Goal: Task Accomplishment & Management: Use online tool/utility

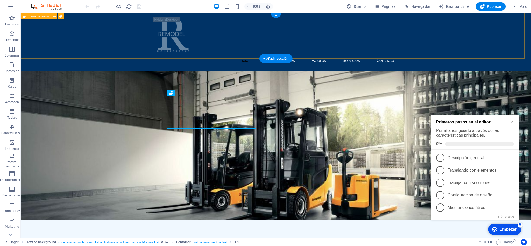
click at [89, 46] on div "Inicio Sobre nosotros Valores Servicios Contacto" at bounding box center [276, 42] width 510 height 58
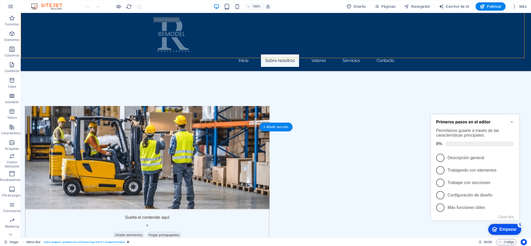
scroll to position [225, 0]
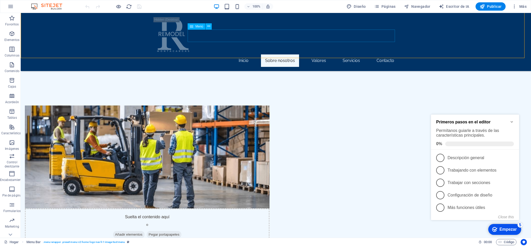
click at [317, 54] on nav "Inicio Sobre nosotros Valores Servicios Contacto" at bounding box center [276, 60] width 245 height 12
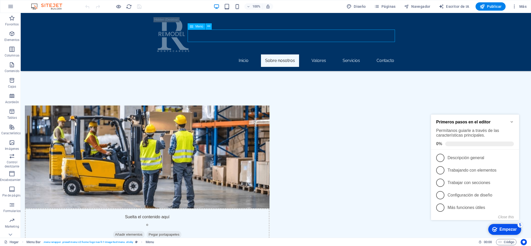
click at [316, 54] on nav "Inicio Sobre nosotros Valores Servicios Contacto" at bounding box center [276, 60] width 245 height 12
click at [208, 26] on icon at bounding box center [208, 26] width 3 height 5
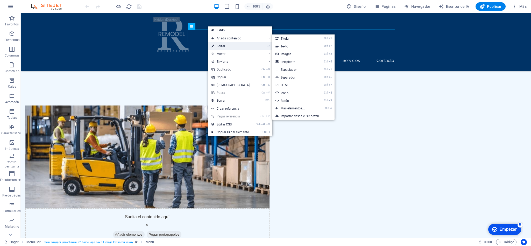
click at [217, 48] on link "⏎ Editar" at bounding box center [230, 46] width 45 height 8
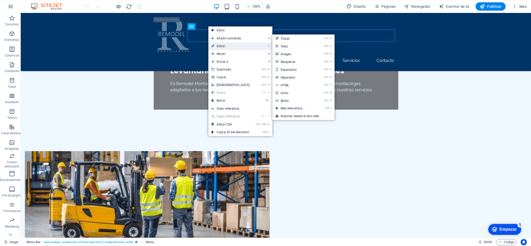
select select
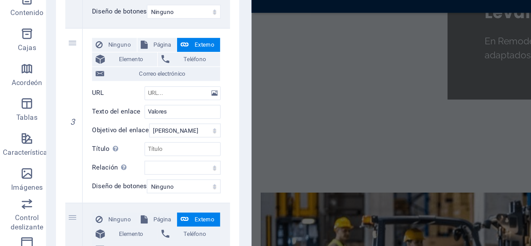
scroll to position [185, 0]
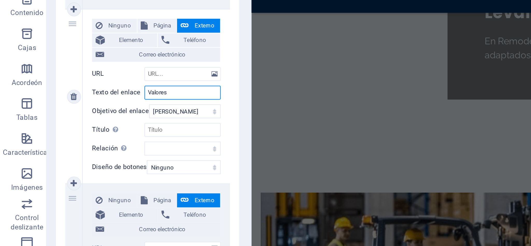
drag, startPoint x: 77, startPoint y: 106, endPoint x: 53, endPoint y: 105, distance: 24.4
click at [53, 105] on div "Texto del enlace Valores" at bounding box center [69, 106] width 57 height 6
type input "Catalogo"
select select
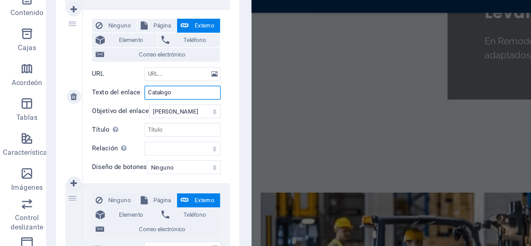
select select
click at [70, 107] on input "Catalogo" at bounding box center [81, 106] width 34 height 6
type input "Catálogo"
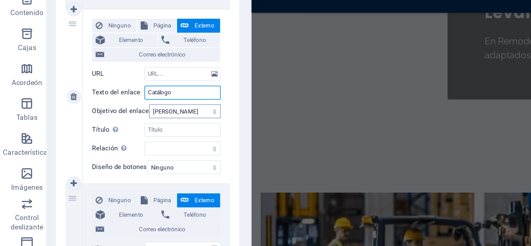
select select
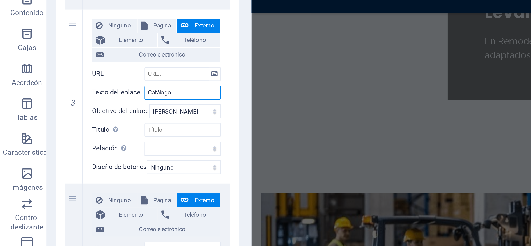
type input "Catálogo"
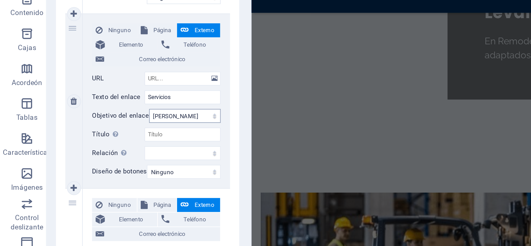
scroll to position [273, 0]
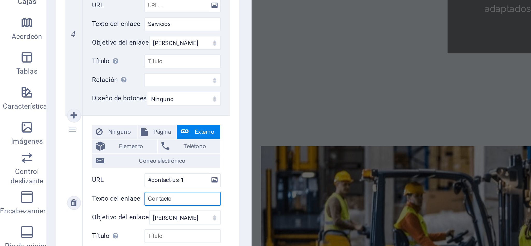
drag, startPoint x: 77, startPoint y: 175, endPoint x: 63, endPoint y: 173, distance: 13.8
click at [63, 173] on div "Texto del enlace Contacto" at bounding box center [69, 174] width 57 height 6
type input "Promociones del mes"
select select
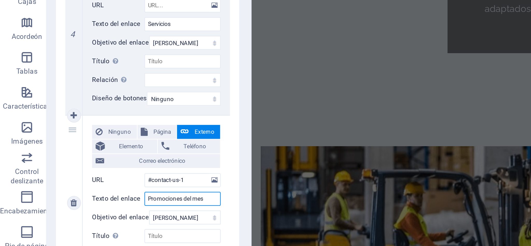
select select
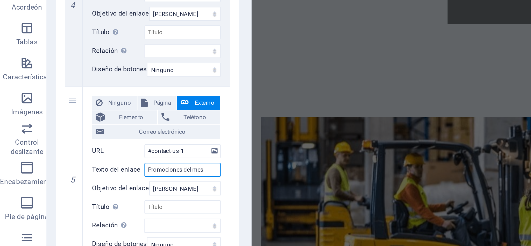
type input "Promociones del mes"
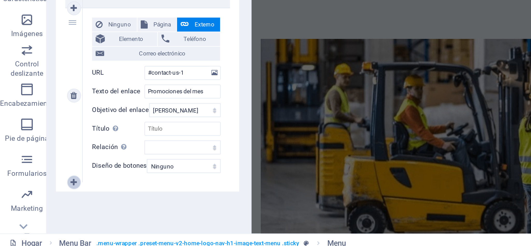
click at [31, 214] on icon at bounding box center [32, 215] width 3 height 4
select select
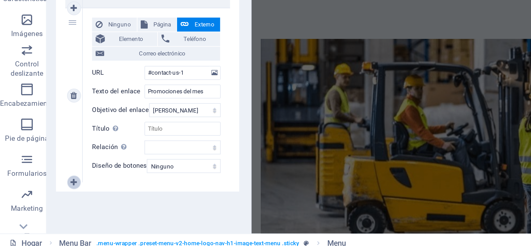
select select
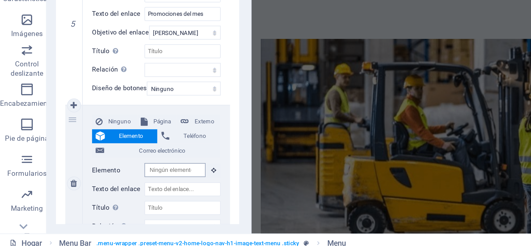
scroll to position [0, 0]
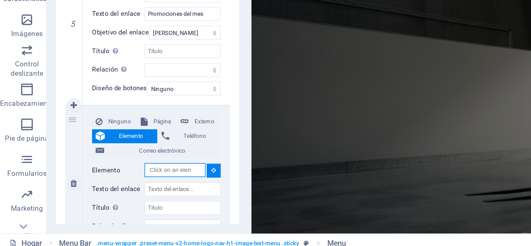
click at [68, 211] on input "Elemento" at bounding box center [77, 209] width 27 height 6
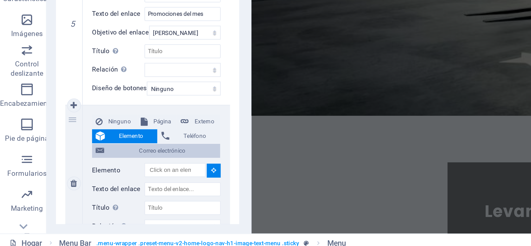
scroll to position [179, 0]
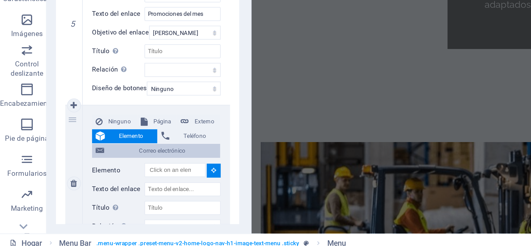
click at [76, 198] on span "Correo electrónico" at bounding box center [72, 201] width 48 height 6
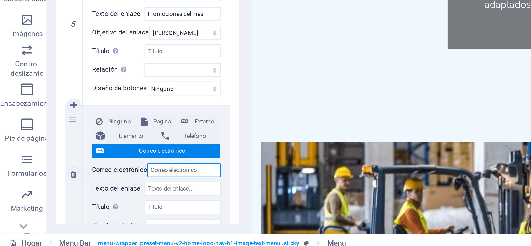
select select
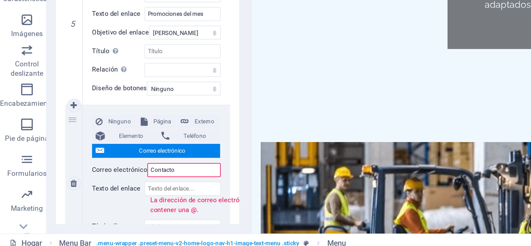
type input "Contacto"
click at [98, 211] on div "Ninguno Página Externo Elemento Teléfono Correo electrónico Página Hogar Subpág…" at bounding box center [70, 215] width 66 height 69
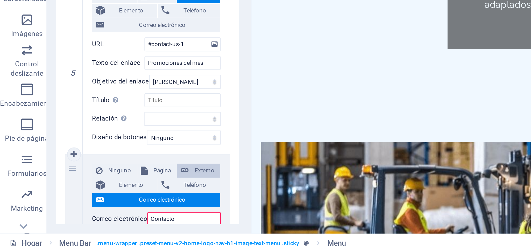
click at [88, 209] on font "Externo" at bounding box center [91, 209] width 9 height 3
select select
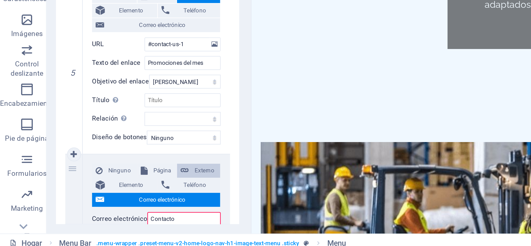
select select
select select "blank"
select select
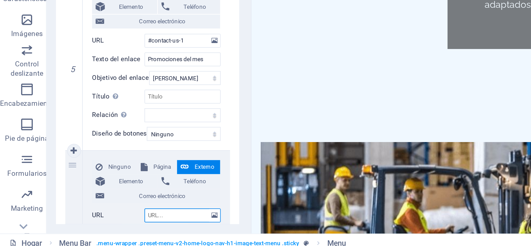
scroll to position [312, 0]
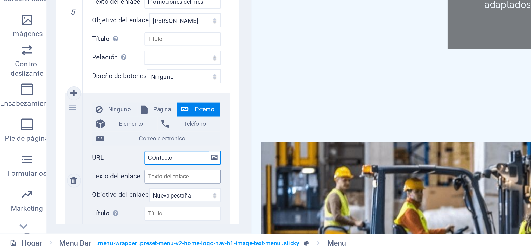
type input "COntact"
select select
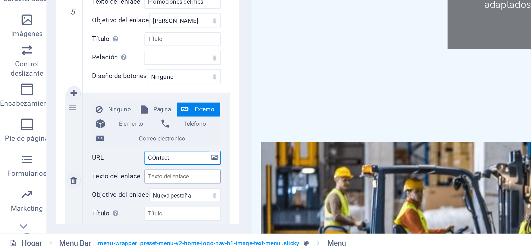
select select
type input "Contacto"
select select
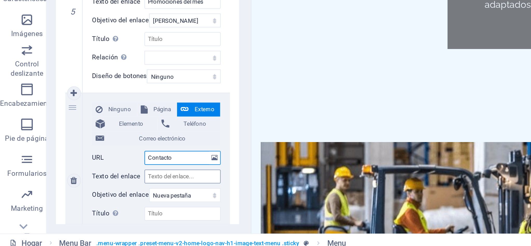
select select
type input "Contacto"
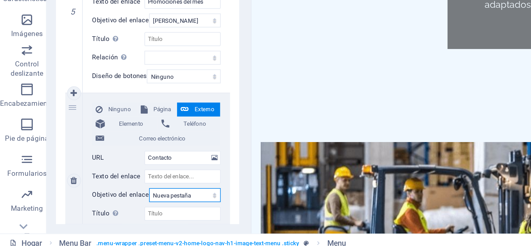
click at [74, 220] on select "Nueva pestaña Misma pestaña Cubrir" at bounding box center [82, 220] width 32 height 6
select select
click at [66, 218] on select "Nueva pestaña Misma pestaña Cubrir" at bounding box center [82, 220] width 32 height 6
select select
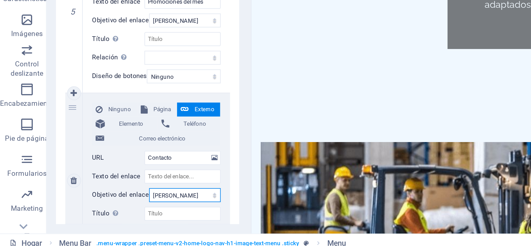
select select
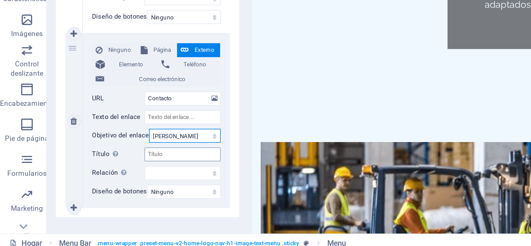
scroll to position [350, 0]
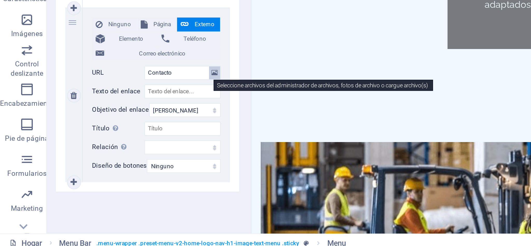
click at [95, 166] on icon at bounding box center [95, 166] width 3 height 6
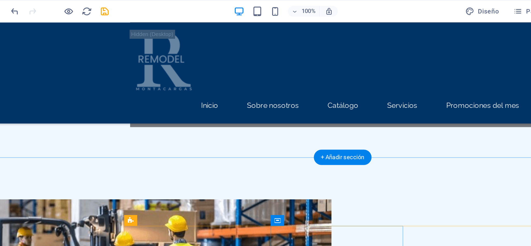
scroll to position [266, 0]
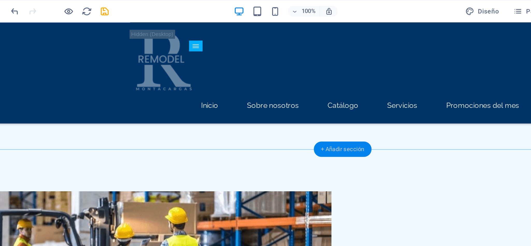
click at [279, 88] on div "+ Añadir sección" at bounding box center [275, 85] width 33 height 9
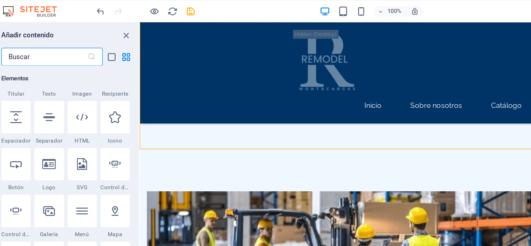
scroll to position [120, 0]
click at [39, 94] on icon at bounding box center [38, 93] width 7 height 7
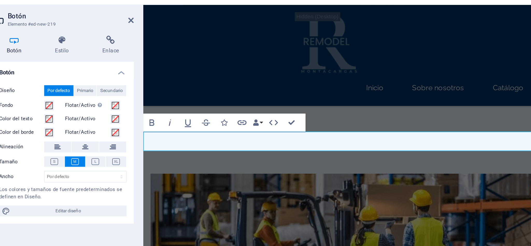
click at [67, 49] on h4 "Botón" at bounding box center [66, 50] width 82 height 9
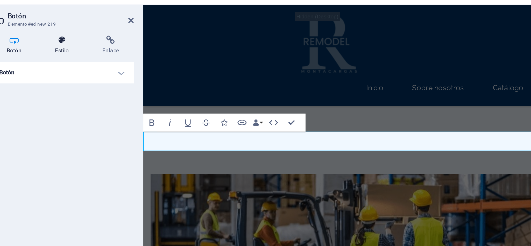
click at [67, 38] on font "Estilo" at bounding box center [65, 39] width 8 height 4
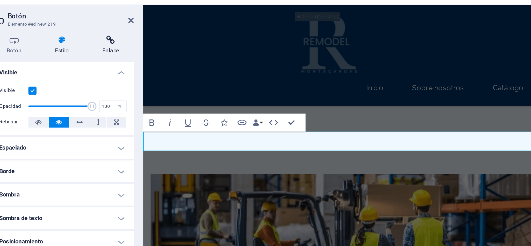
click at [99, 34] on icon at bounding box center [93, 33] width 27 height 5
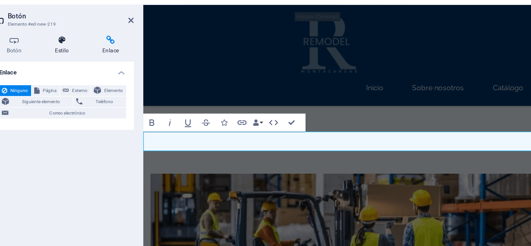
click at [59, 40] on h4 "Estilo" at bounding box center [66, 36] width 27 height 11
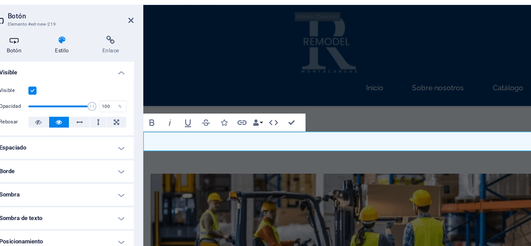
click at [38, 37] on font "Botón" at bounding box center [37, 39] width 9 height 4
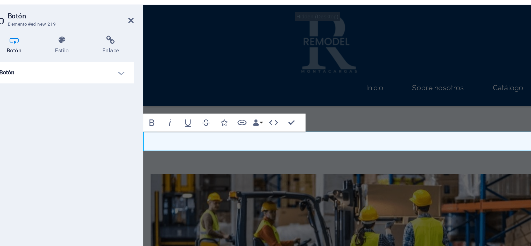
click at [99, 52] on h4 "Botón" at bounding box center [66, 52] width 82 height 12
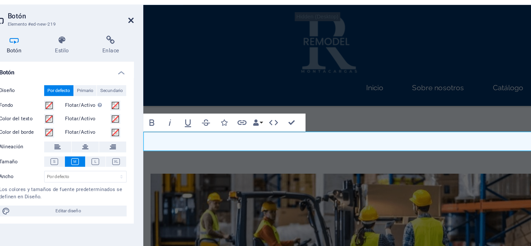
click at [104, 21] on icon at bounding box center [104, 22] width 3 height 4
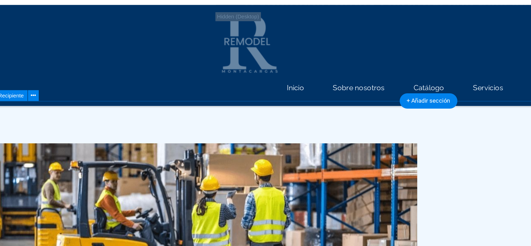
scroll to position [284, 0]
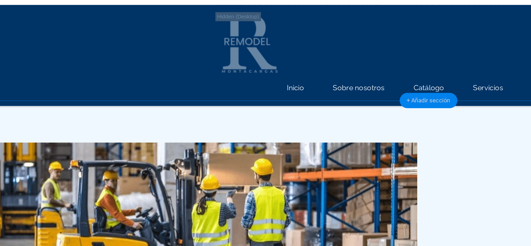
click at [263, 70] on div "+ Añadir sección" at bounding box center [275, 67] width 33 height 9
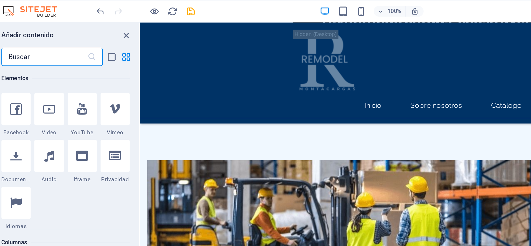
scroll to position [205, 0]
click at [39, 94] on div at bounding box center [38, 89] width 17 height 19
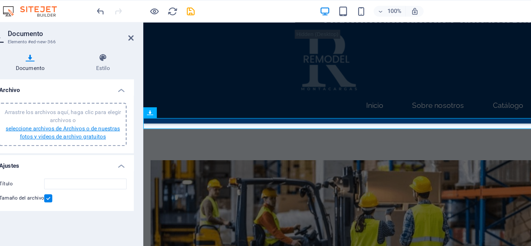
click at [46, 75] on font "seleccione archivos de Archivos o de nuestras fotos y videos de archivo gratuit…" at bounding box center [66, 76] width 66 height 8
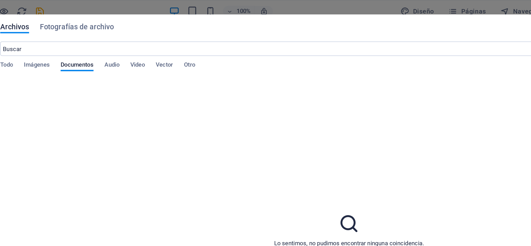
click at [156, 45] on div "Lo sentimos, no pudimos encontrar ninguna coincidencia." at bounding box center [316, 132] width 401 height 174
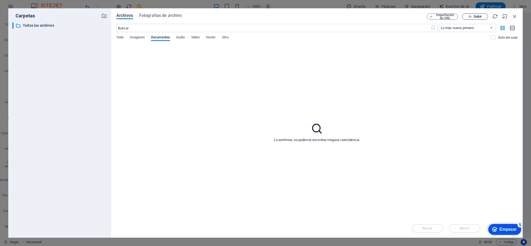
click at [469, 19] on button "Subir" at bounding box center [475, 16] width 26 height 6
click at [473, 16] on span "Subir" at bounding box center [474, 16] width 21 height 3
type input "CATALOGOSEPTIEMBRE2025-JmEFdRzF6JjBQd66n0rsSA.pdf"
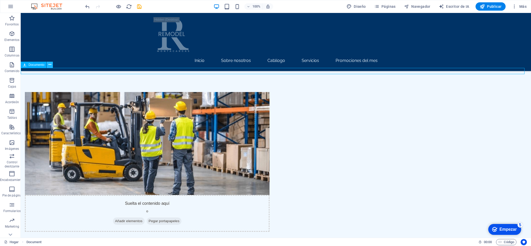
click at [49, 64] on icon at bounding box center [49, 64] width 3 height 5
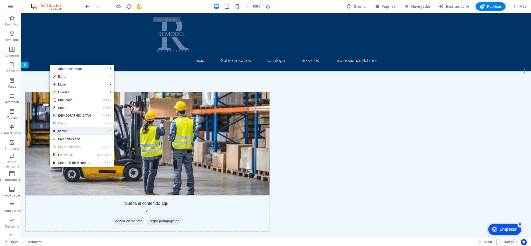
drag, startPoint x: 33, startPoint y: 115, endPoint x: 54, endPoint y: 128, distance: 24.4
click at [54, 128] on icon at bounding box center [54, 131] width 3 height 8
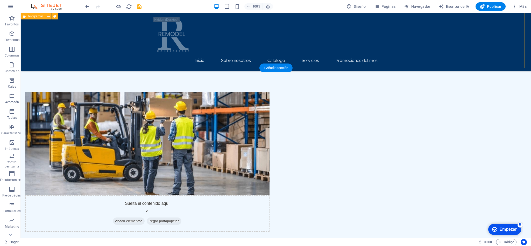
click at [44, 71] on div "Suelta el contenido aquí o Añadir elementos Pegar portapapeles Sobre nosotros E…" at bounding box center [276, 199] width 510 height 257
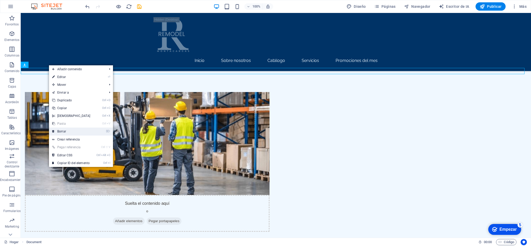
click at [62, 128] on link "⌦ Borrar" at bounding box center [71, 131] width 45 height 8
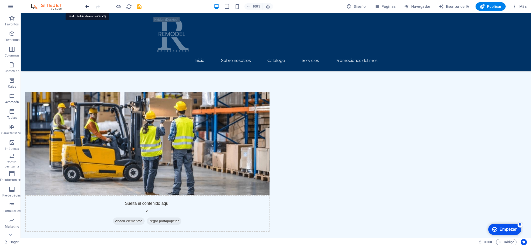
click at [87, 8] on icon "deshacer" at bounding box center [87, 7] width 6 height 6
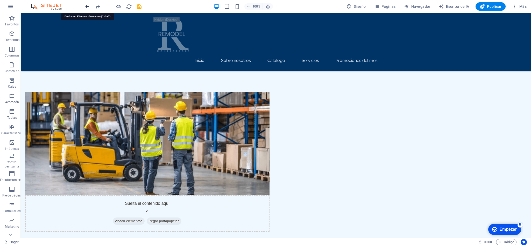
click at [87, 8] on icon "deshacer" at bounding box center [87, 7] width 6 height 6
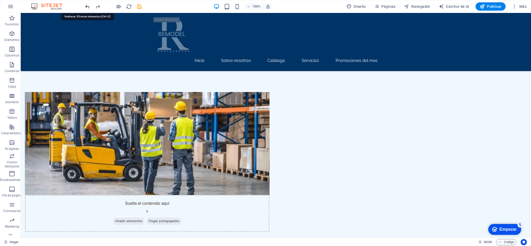
click at [87, 8] on icon "deshacer" at bounding box center [87, 7] width 6 height 6
click at [87, 5] on icon "deshacer" at bounding box center [87, 7] width 6 height 6
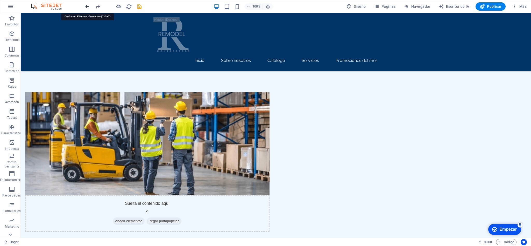
click at [87, 5] on icon "deshacer" at bounding box center [87, 7] width 6 height 6
click at [87, 5] on div at bounding box center [113, 6] width 58 height 8
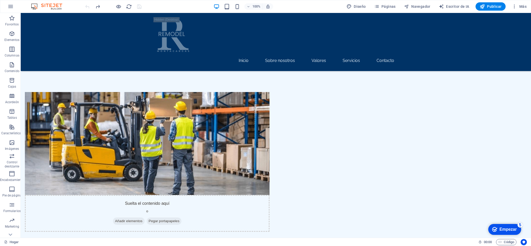
click at [87, 5] on div at bounding box center [113, 6] width 58 height 8
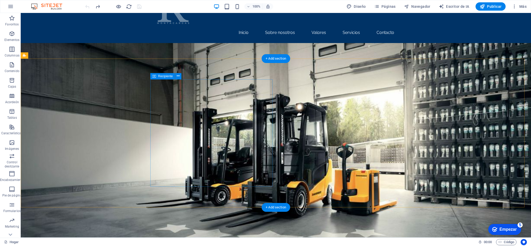
scroll to position [0, 0]
